Goal: Task Accomplishment & Management: Use online tool/utility

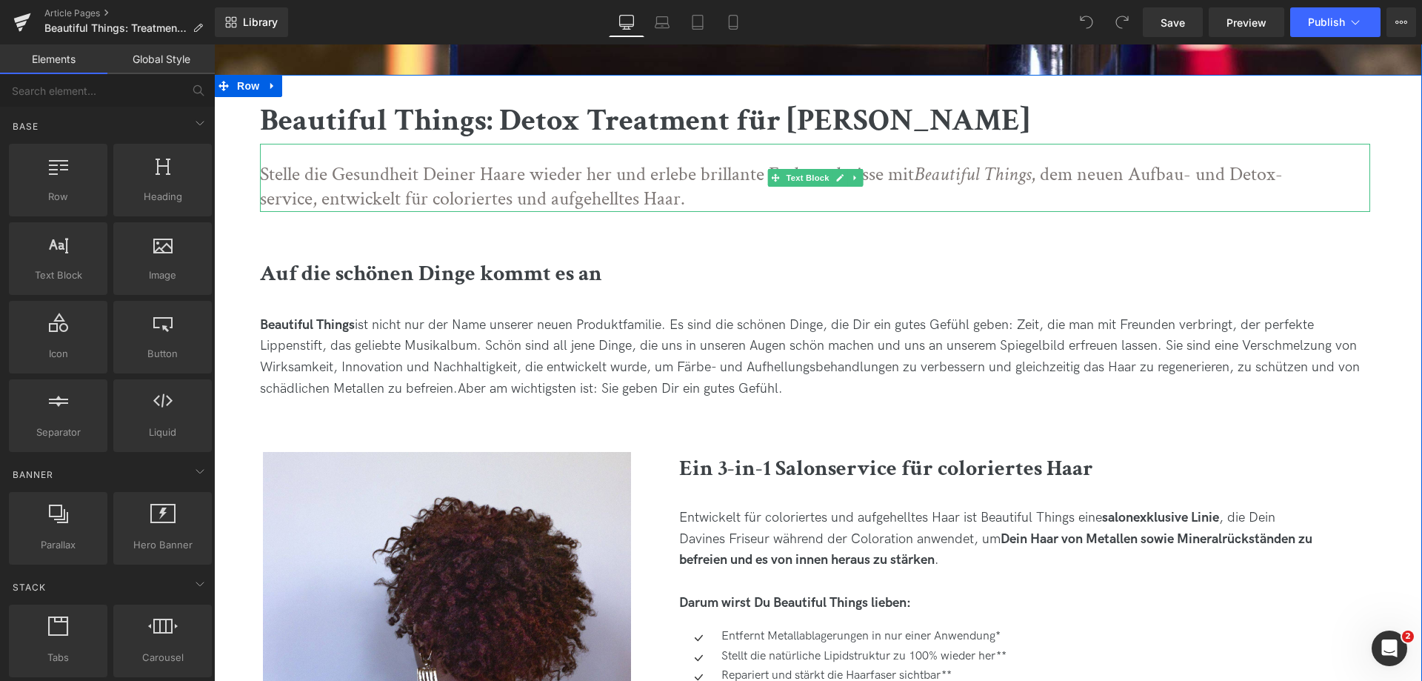
scroll to position [593, 0]
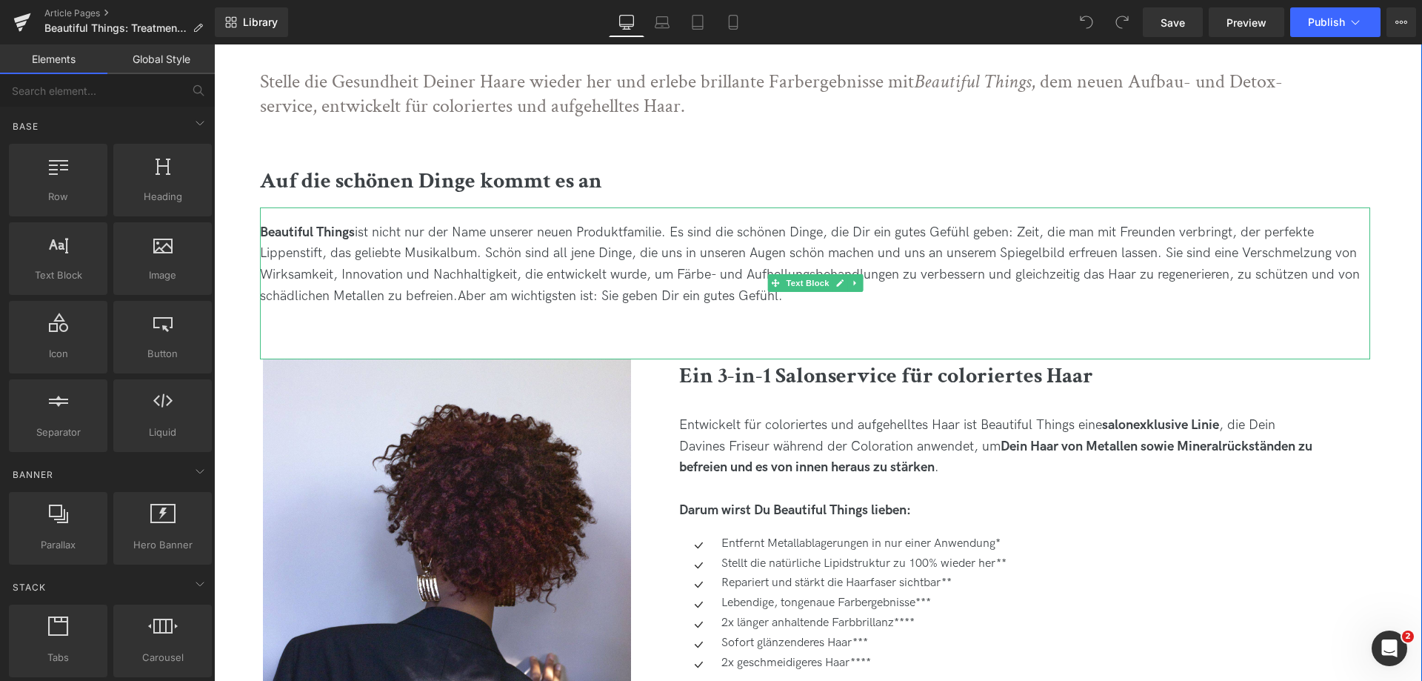
click at [687, 272] on span "ist nicht nur der Name unserer neuen Produktfamilie. Es sind die schönen Dinge,…" at bounding box center [810, 263] width 1100 height 79
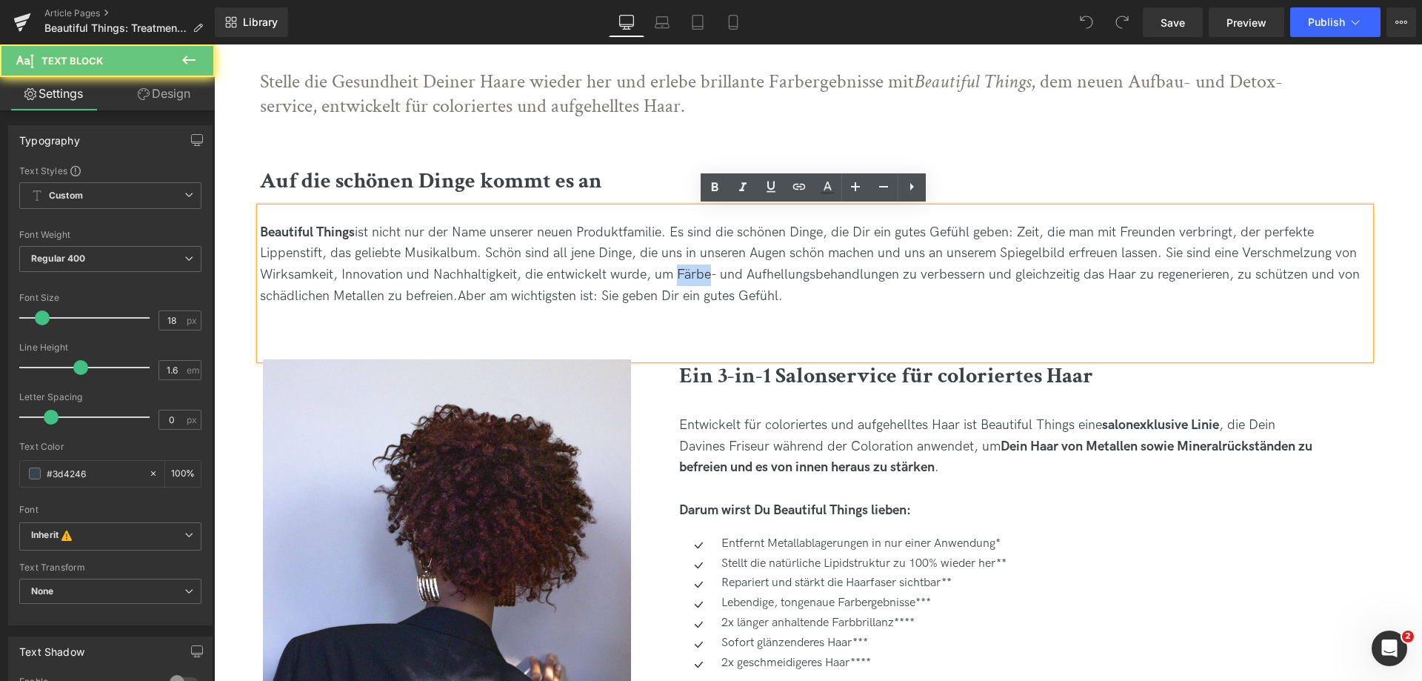
click at [687, 272] on span "ist nicht nur der Name unserer neuen Produktfamilie. Es sind die schönen Dinge,…" at bounding box center [810, 263] width 1100 height 79
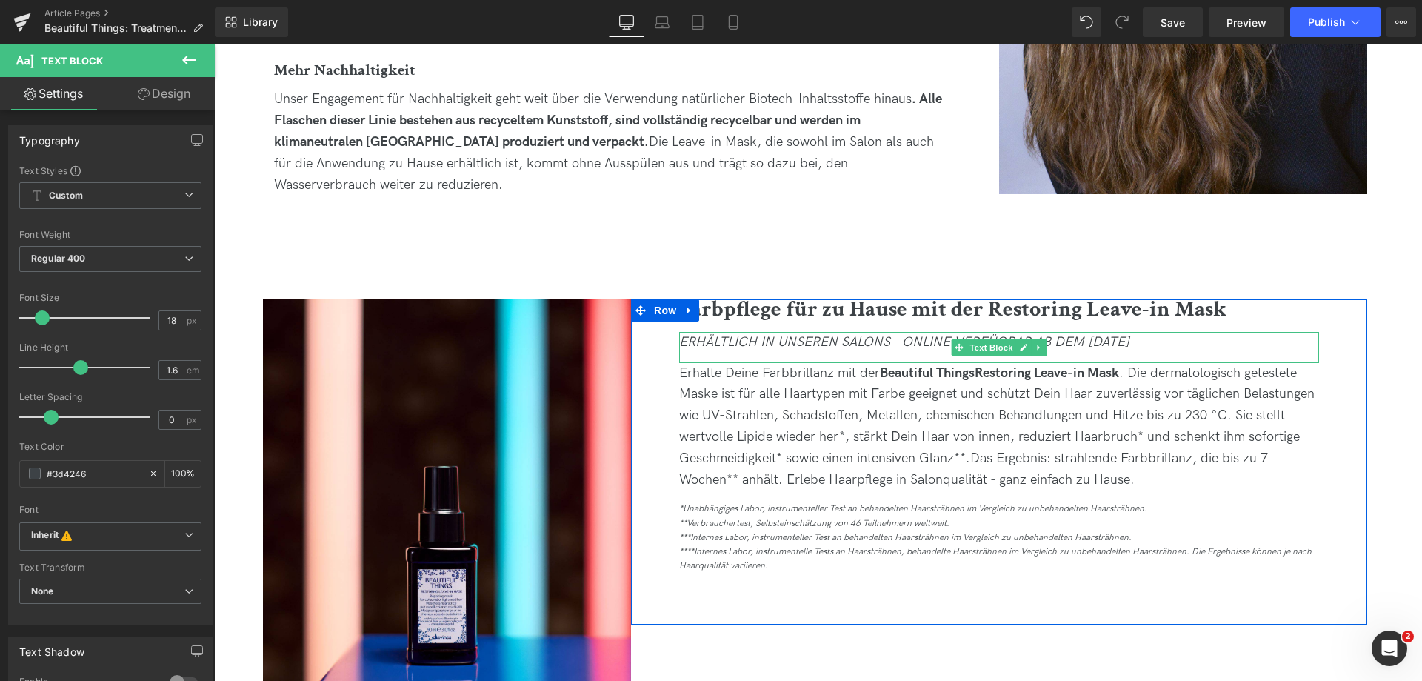
scroll to position [2074, 0]
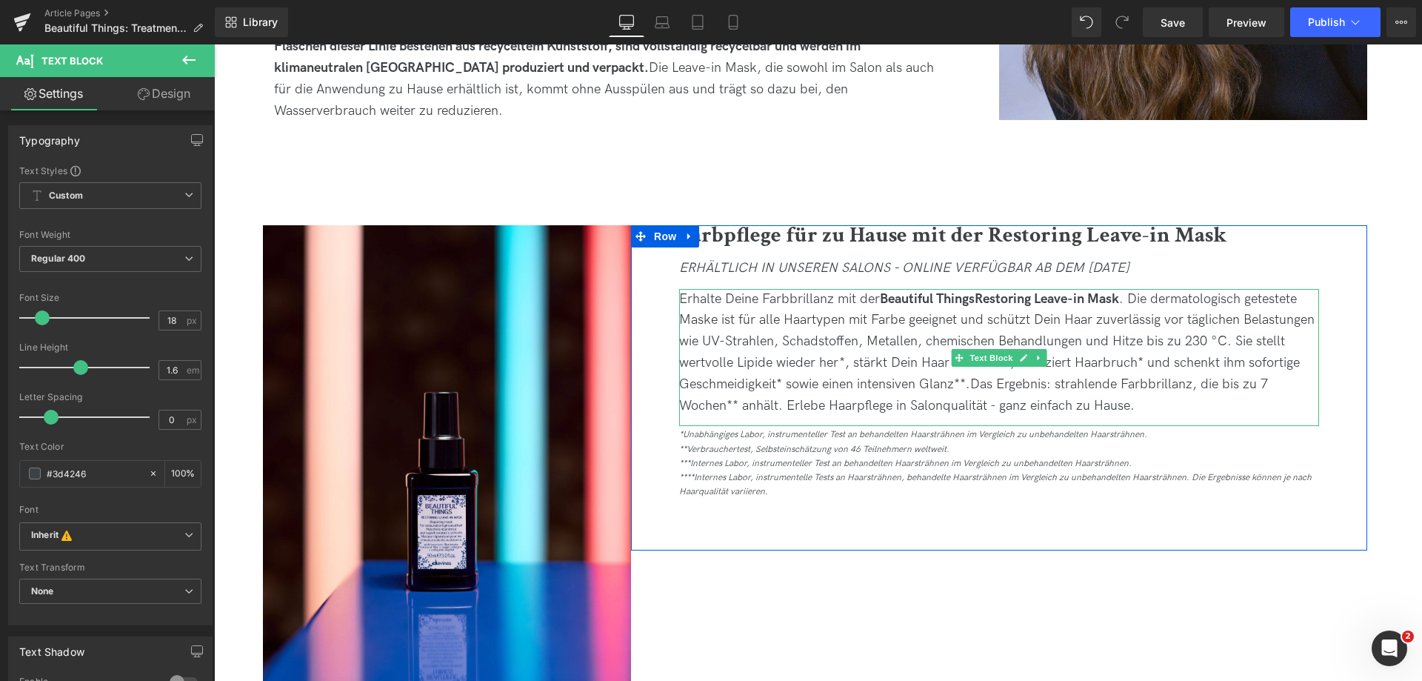
click at [779, 314] on span "Erhalte Deine Farbbrillanz mit der Beautiful Things Restoring Leave-in Mask . D…" at bounding box center [997, 341] width 636 height 101
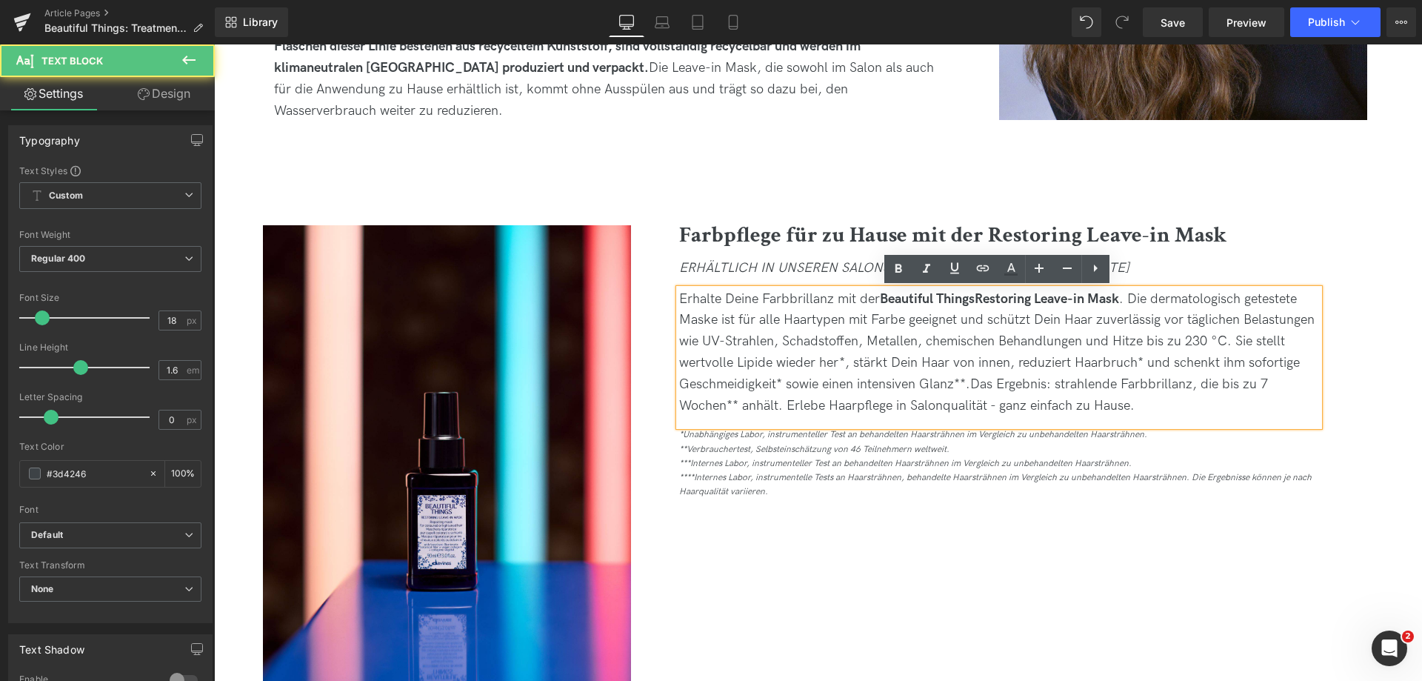
click at [779, 318] on span "Erhalte Deine Farbbrillanz mit der Beautiful Things Restoring Leave-in Mask . D…" at bounding box center [997, 341] width 636 height 101
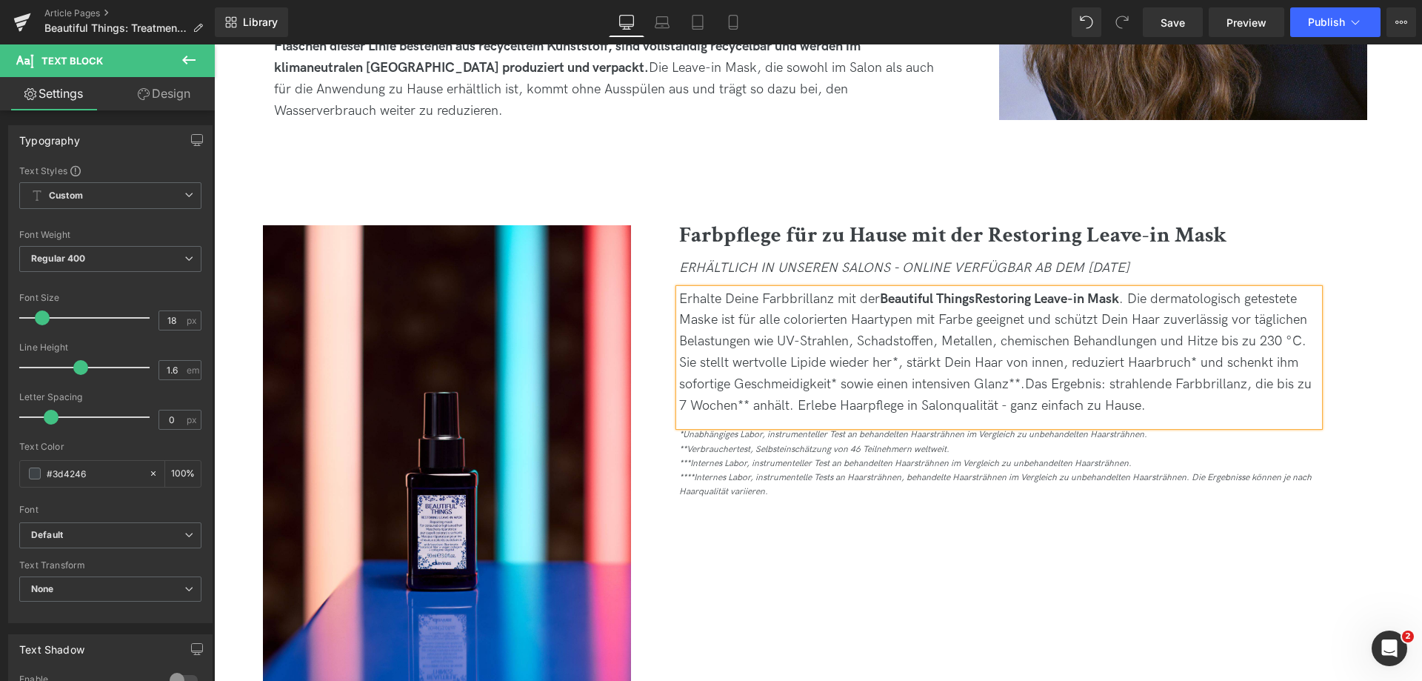
click at [987, 321] on span "Erhalte Deine Farbbrillanz mit der Beautiful Things Restoring Leave-in Mask . D…" at bounding box center [993, 341] width 628 height 101
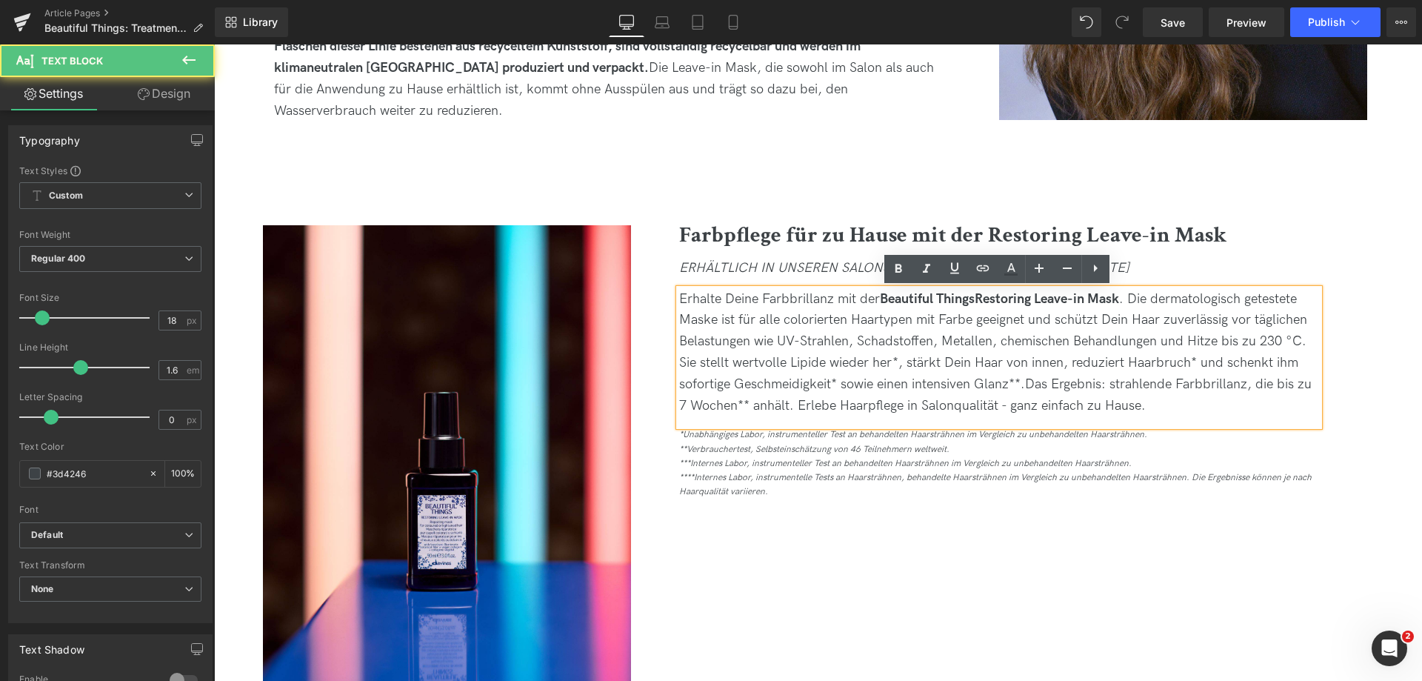
click at [978, 321] on span "Erhalte Deine Farbbrillanz mit der Beautiful Things Restoring Leave-in Mask . D…" at bounding box center [993, 341] width 628 height 101
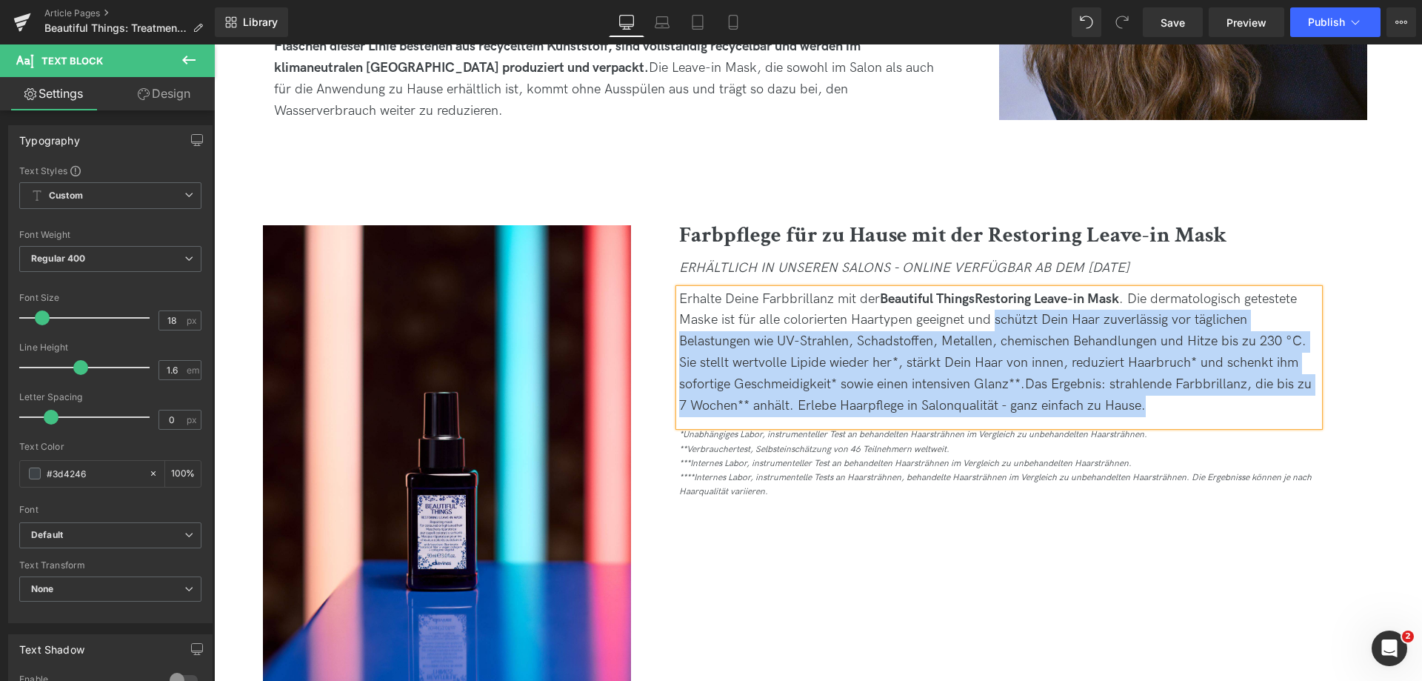
drag, startPoint x: 995, startPoint y: 322, endPoint x: 1174, endPoint y: 397, distance: 194.2
click at [1174, 397] on div "Erhalte Deine Farbbrillanz mit der Beautiful Things Restoring Leave-in Mask . D…" at bounding box center [999, 353] width 640 height 128
copy div "schützt Dein Haar zuverlässig vor täglichen Belastungen wie UV-Strahlen, Schads…"
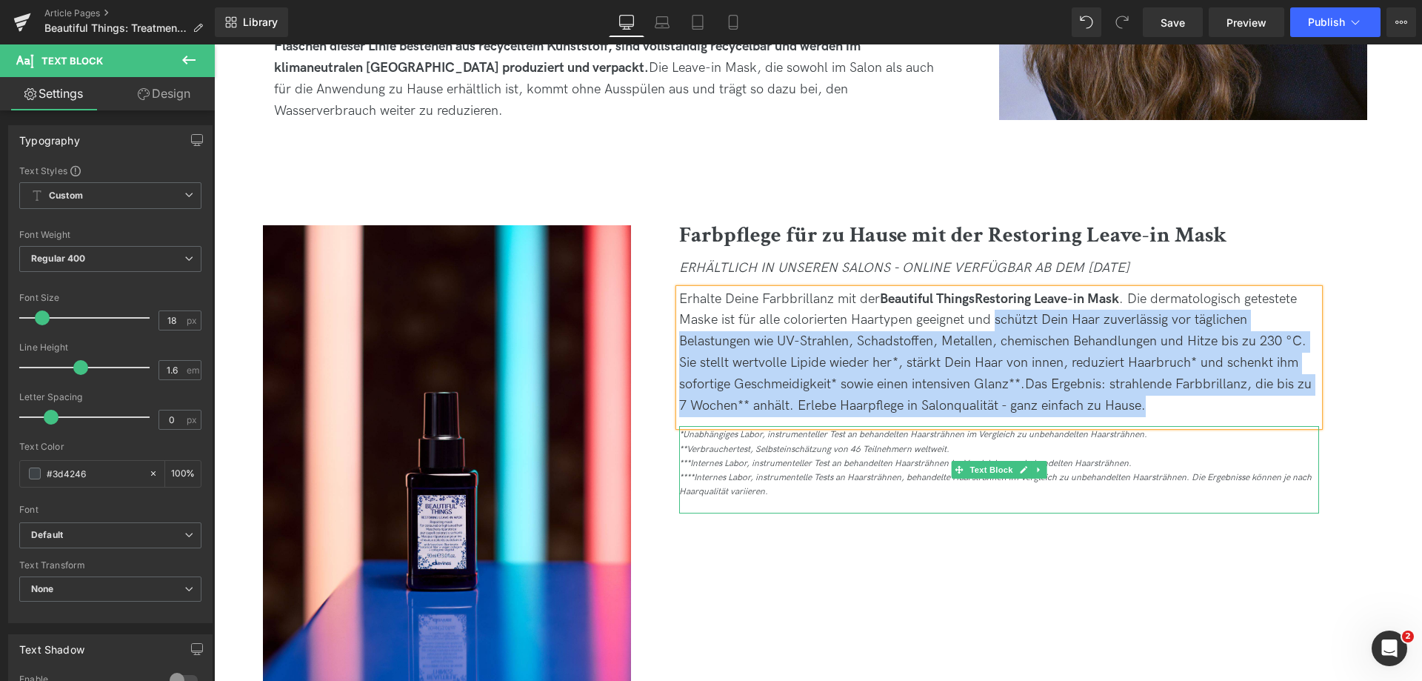
drag, startPoint x: 855, startPoint y: 458, endPoint x: 887, endPoint y: 455, distance: 32.1
click at [855, 458] on icon "***Internes Labor, instrumenteller Test an behandelten Haarsträhnen im Vergleic…" at bounding box center [905, 463] width 453 height 11
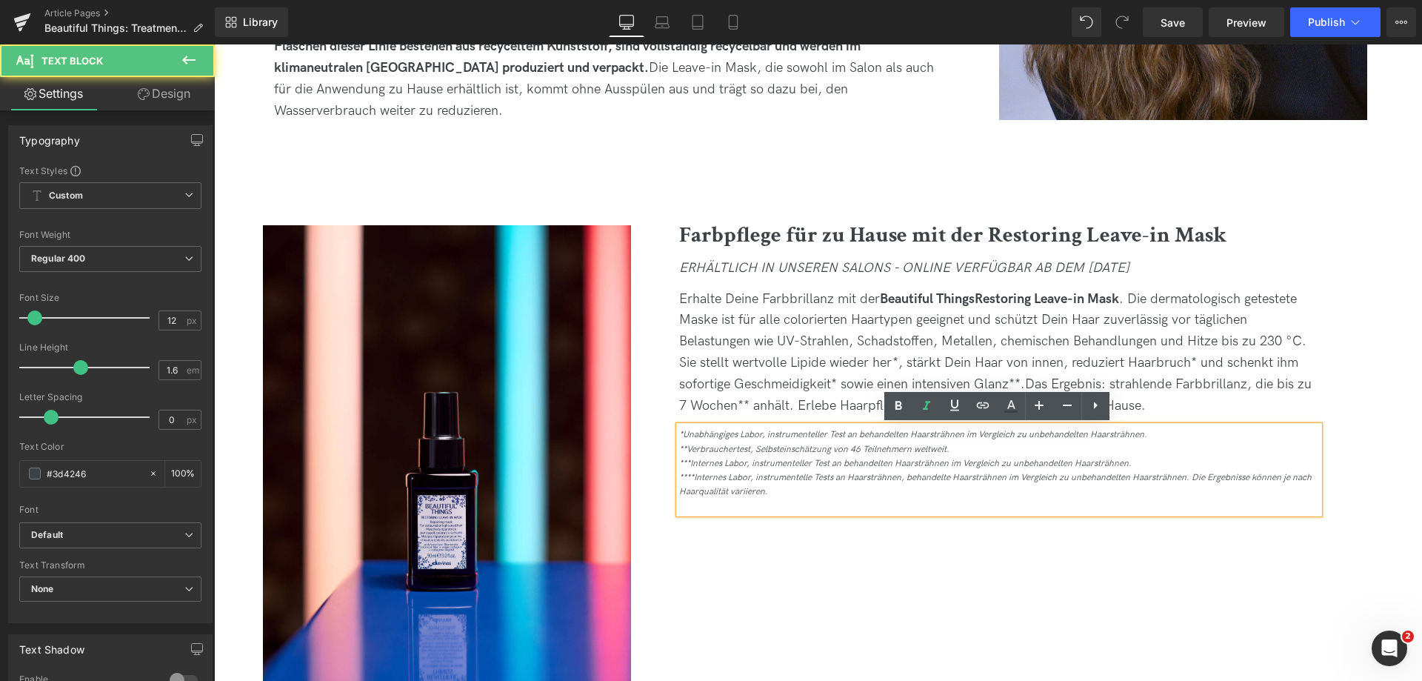
click at [887, 455] on div "**Verbrauchertest, Selbsteinschätzung von 46 Teilnehmern weltweit." at bounding box center [999, 449] width 640 height 14
click at [902, 447] on icon "**Verbrauchertest, Selbsteinschätzung von 46 Teilnehmern weltweit." at bounding box center [814, 449] width 270 height 11
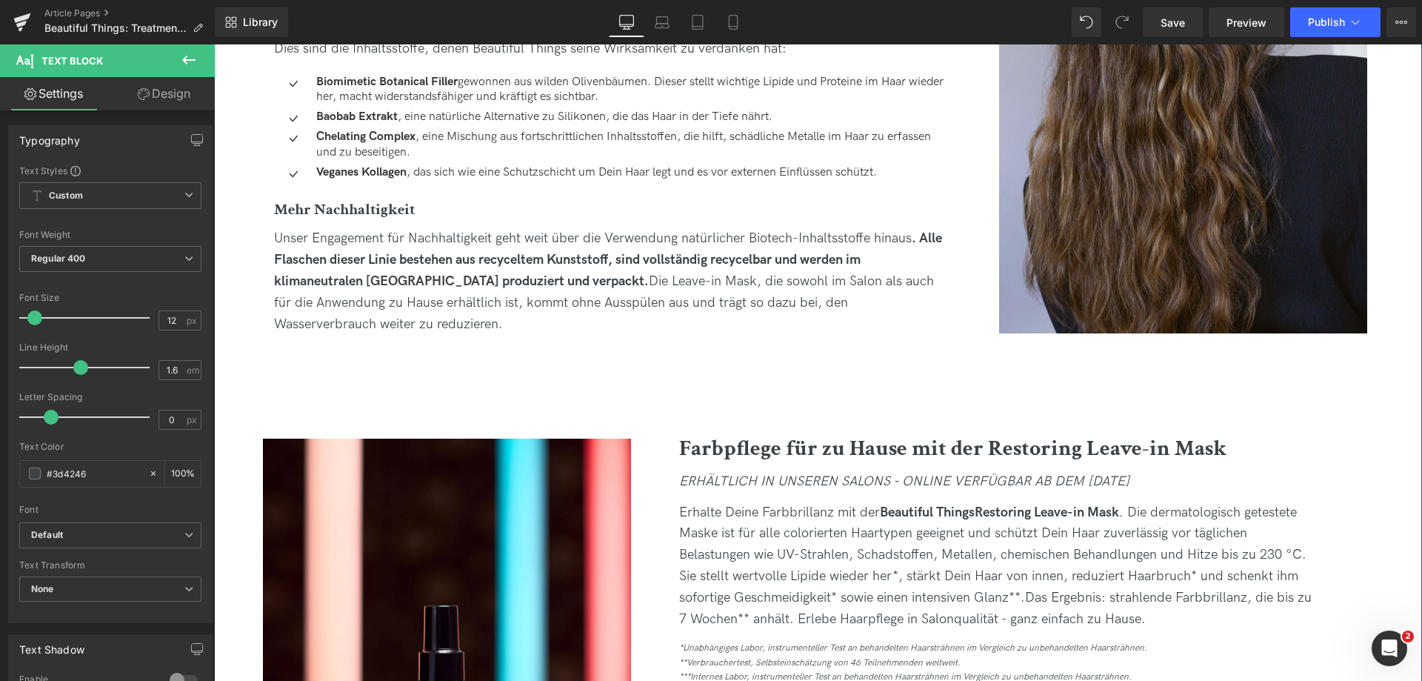
scroll to position [2000, 0]
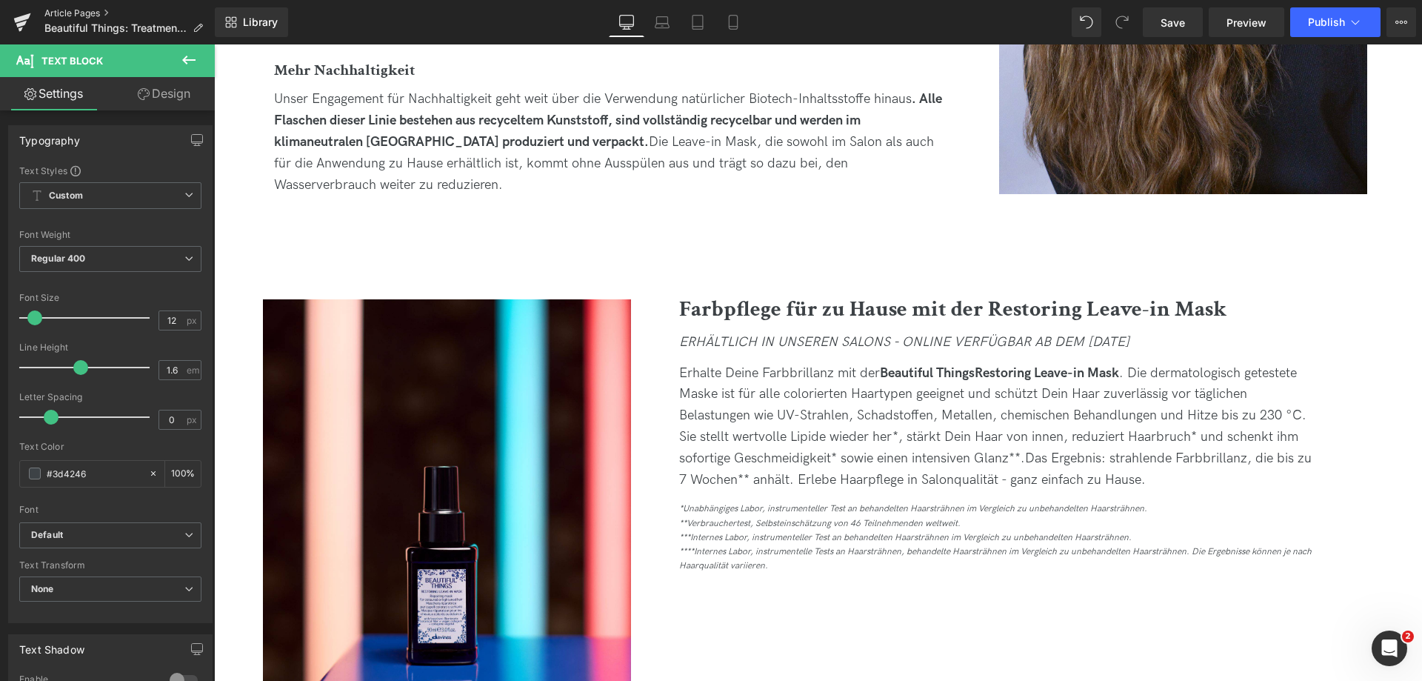
drag, startPoint x: 58, startPoint y: 10, endPoint x: 528, endPoint y: 4, distance: 470.4
click at [58, 10] on link "Article Pages" at bounding box center [129, 13] width 170 height 12
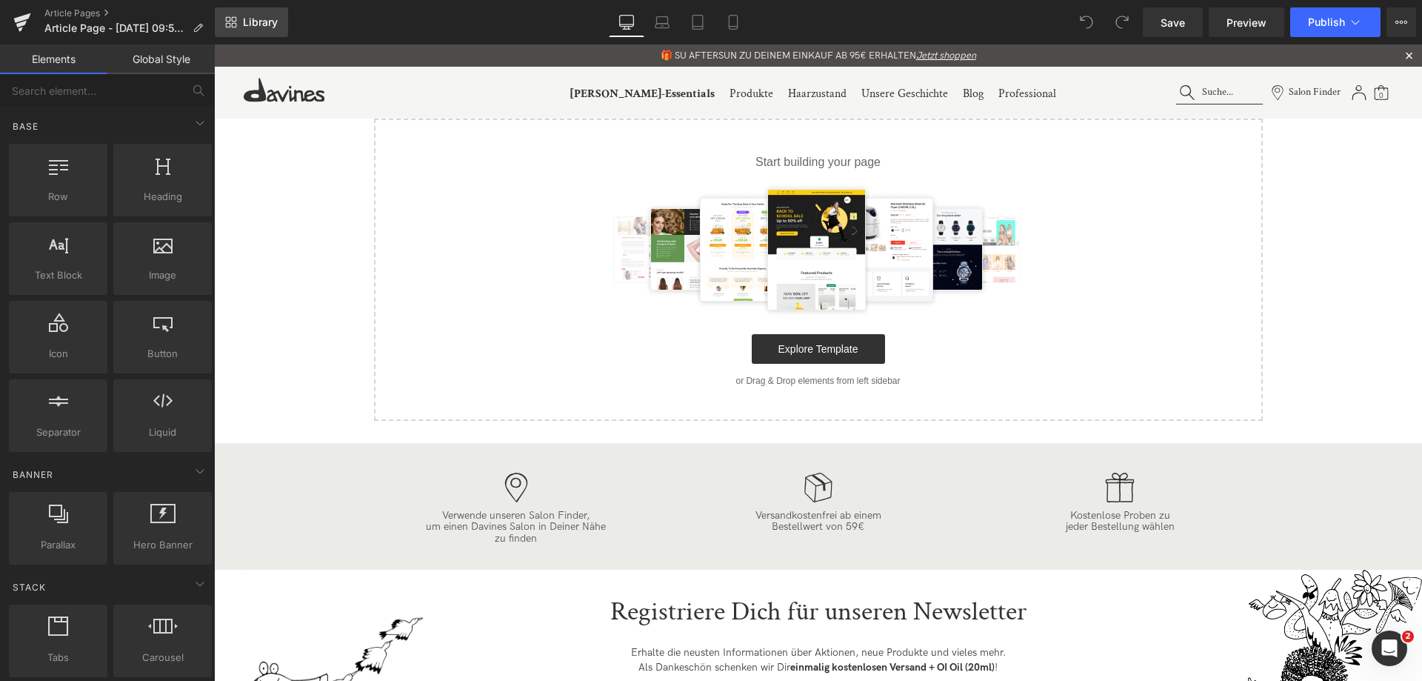
click at [257, 27] on span "Library" at bounding box center [260, 22] width 35 height 13
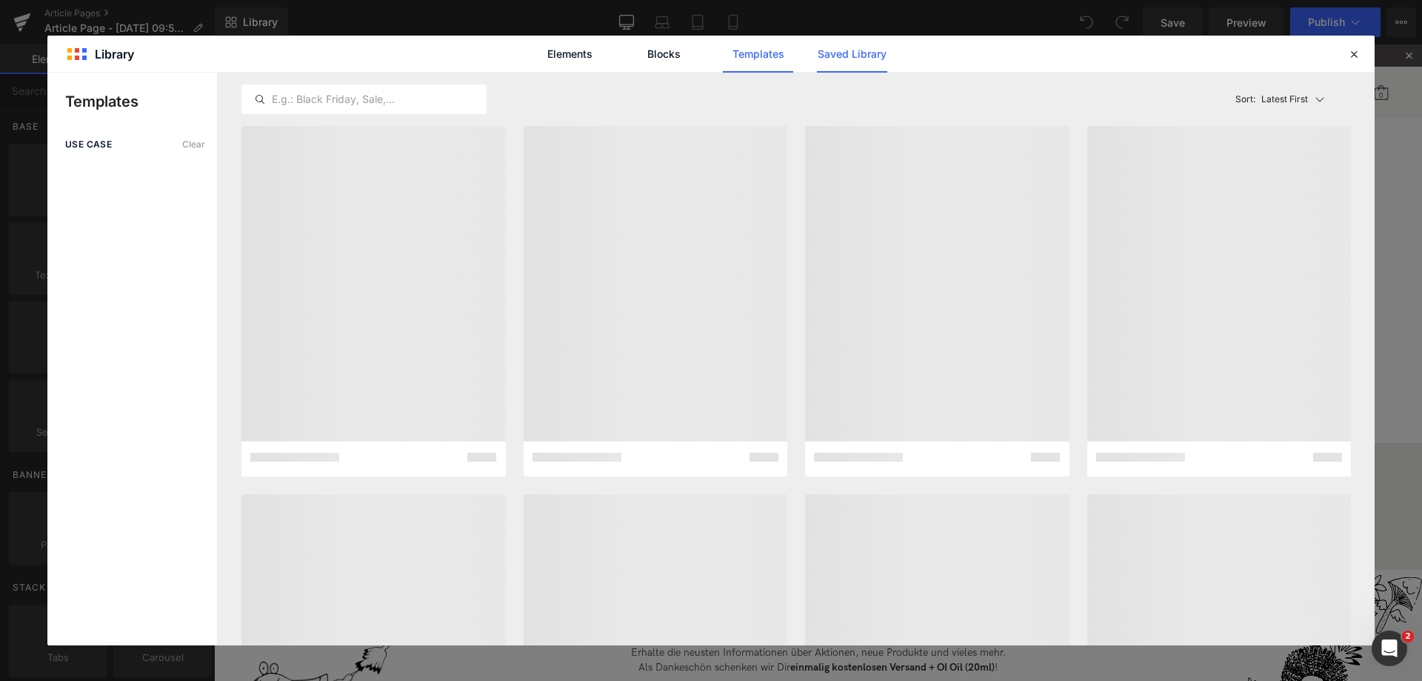
click at [0, 0] on link "Saved Library" at bounding box center [0, 0] width 0 height 0
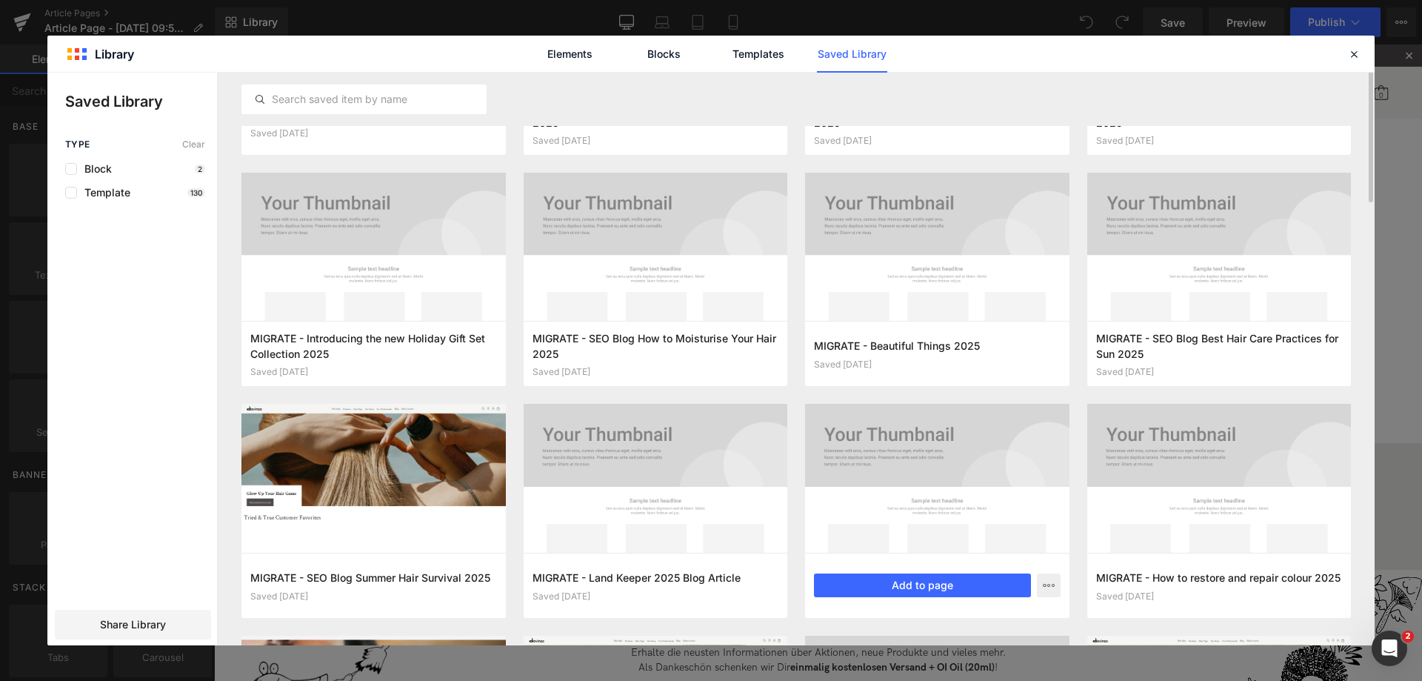
scroll to position [222, 0]
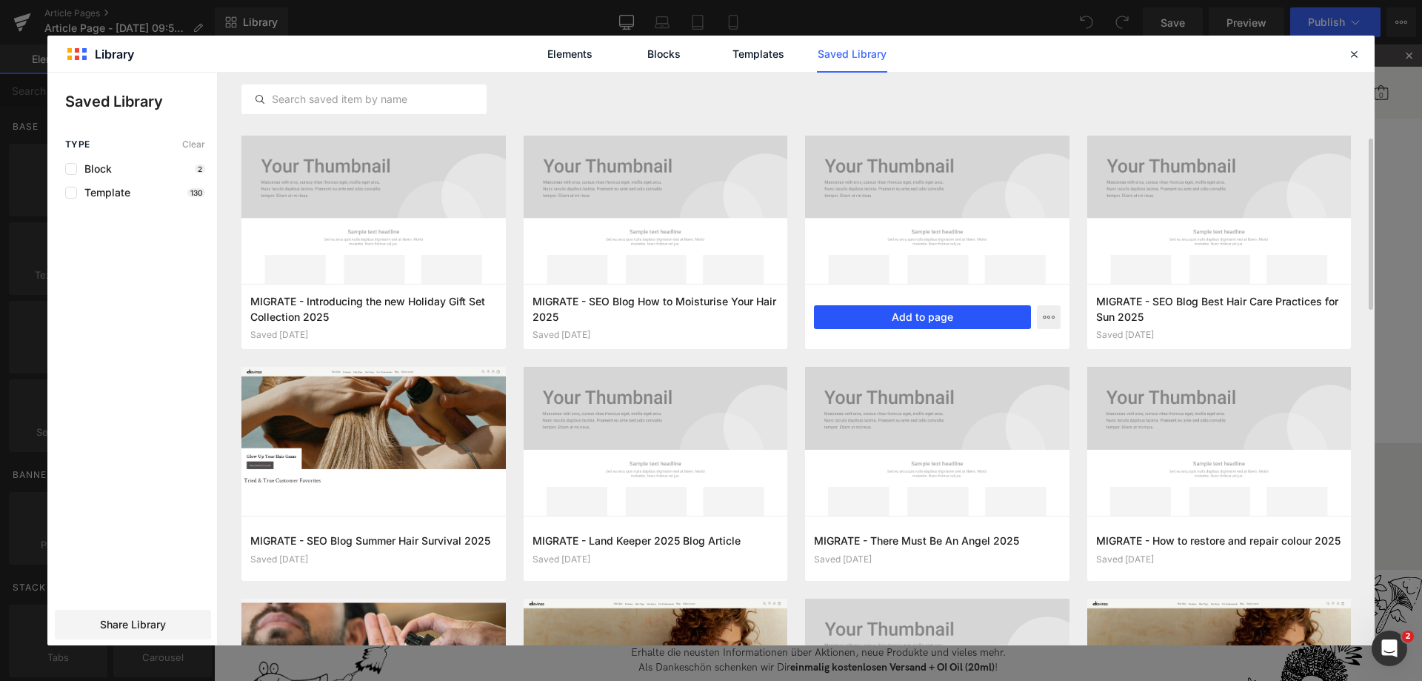
click at [0, 0] on button "Add to page" at bounding box center [0, 0] width 0 height 0
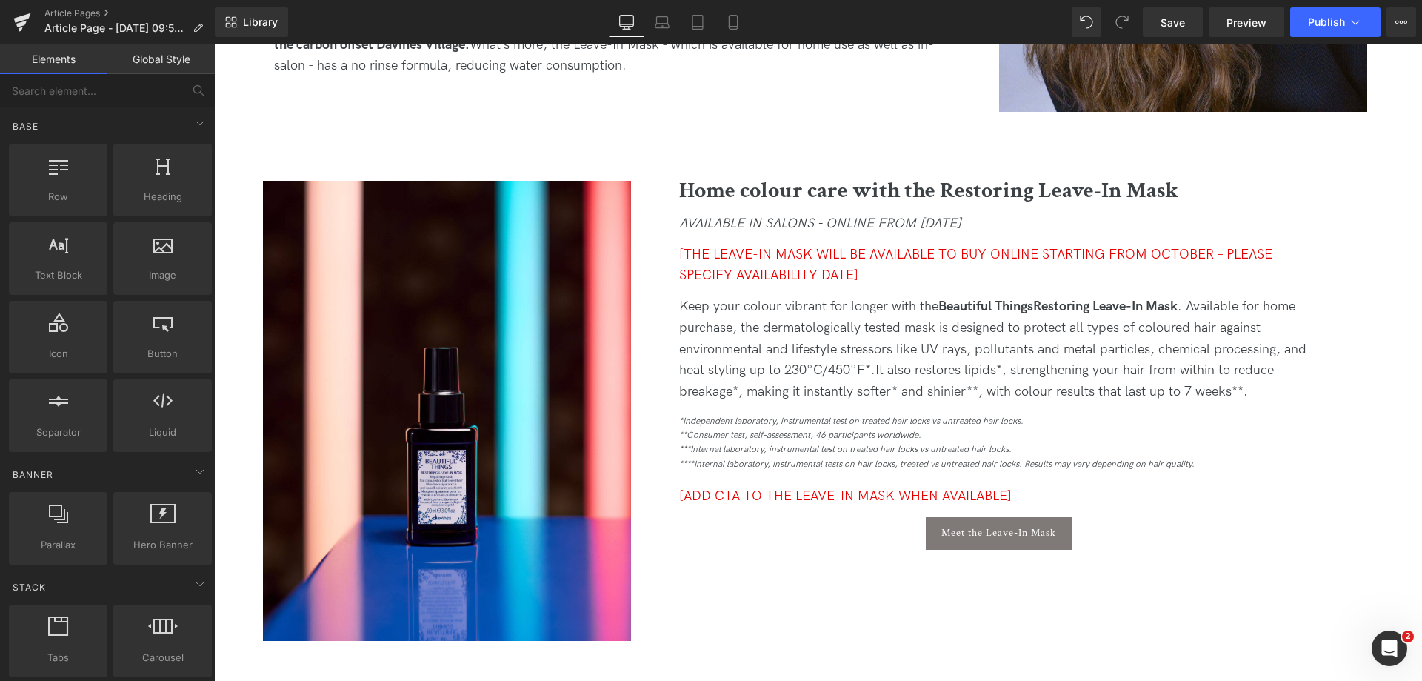
scroll to position [2000, 0]
